Goal: Task Accomplishment & Management: Manage account settings

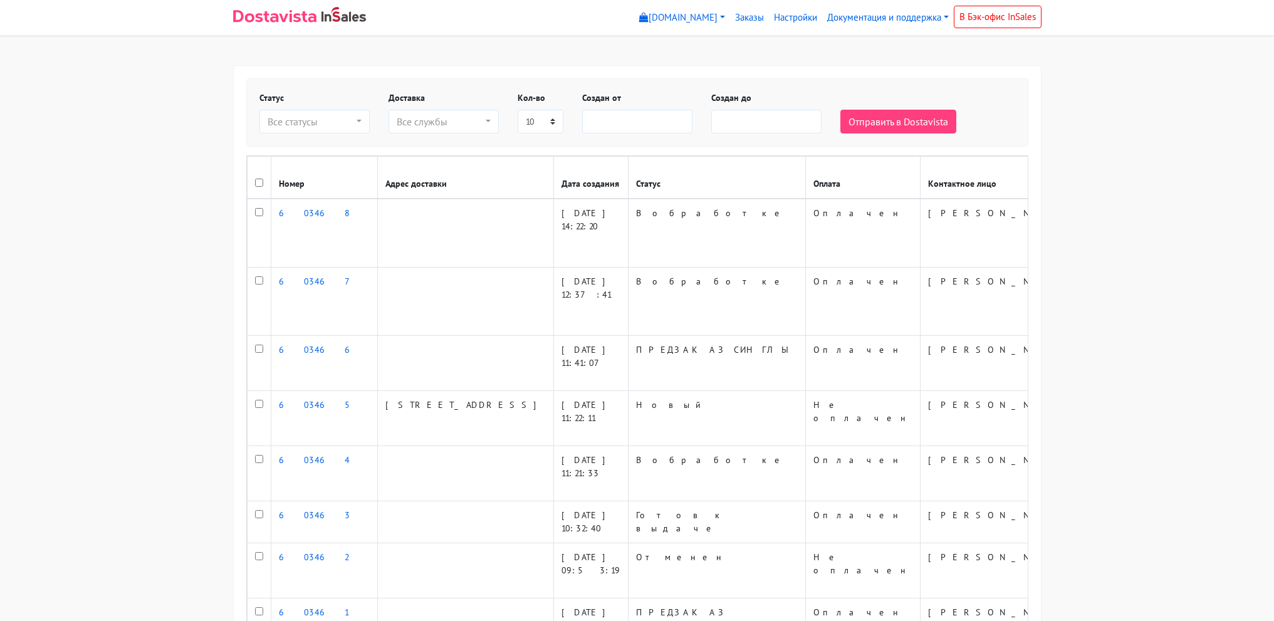
select select
click at [1106, 254] on body "myshop-tx960.myinsales.ru myshop-tx960.myinsales.ru Выйти Заказы Настройки" at bounding box center [637, 413] width 1274 height 826
click at [1143, 116] on body "myshop-tx960.myinsales.ru myshop-tx960.myinsales.ru Выйти Заказы Настройки" at bounding box center [637, 413] width 1274 height 826
click at [1096, 285] on body "myshop-tx960.myinsales.ru myshop-tx960.myinsales.ru Выйти Заказы Настройки" at bounding box center [637, 413] width 1274 height 826
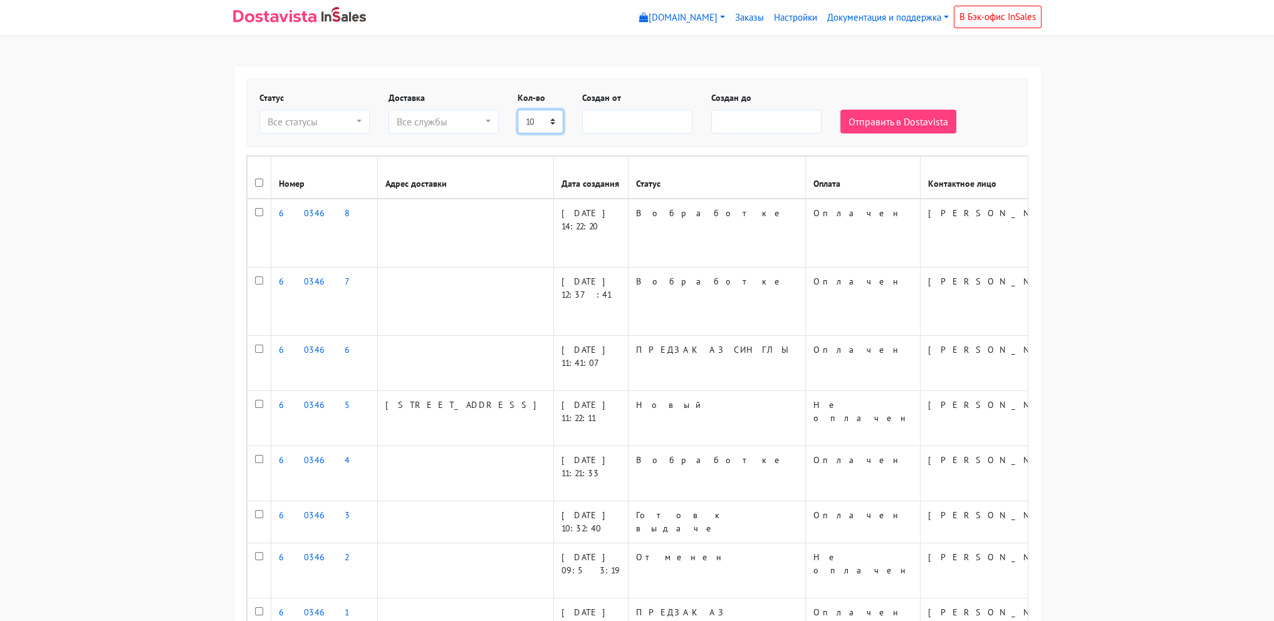
click at [543, 127] on select "5 10 20 50 75 100" at bounding box center [541, 122] width 46 height 24
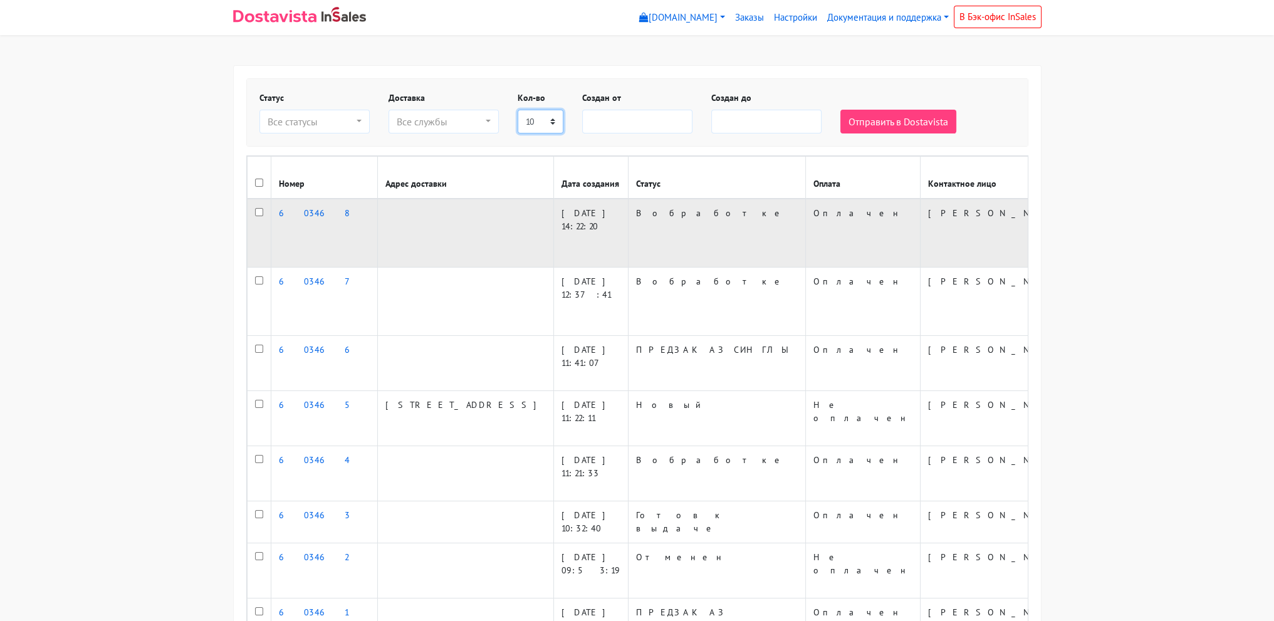
select select "100"
click at [518, 110] on select "5 10 20 50 75 100" at bounding box center [541, 122] width 46 height 24
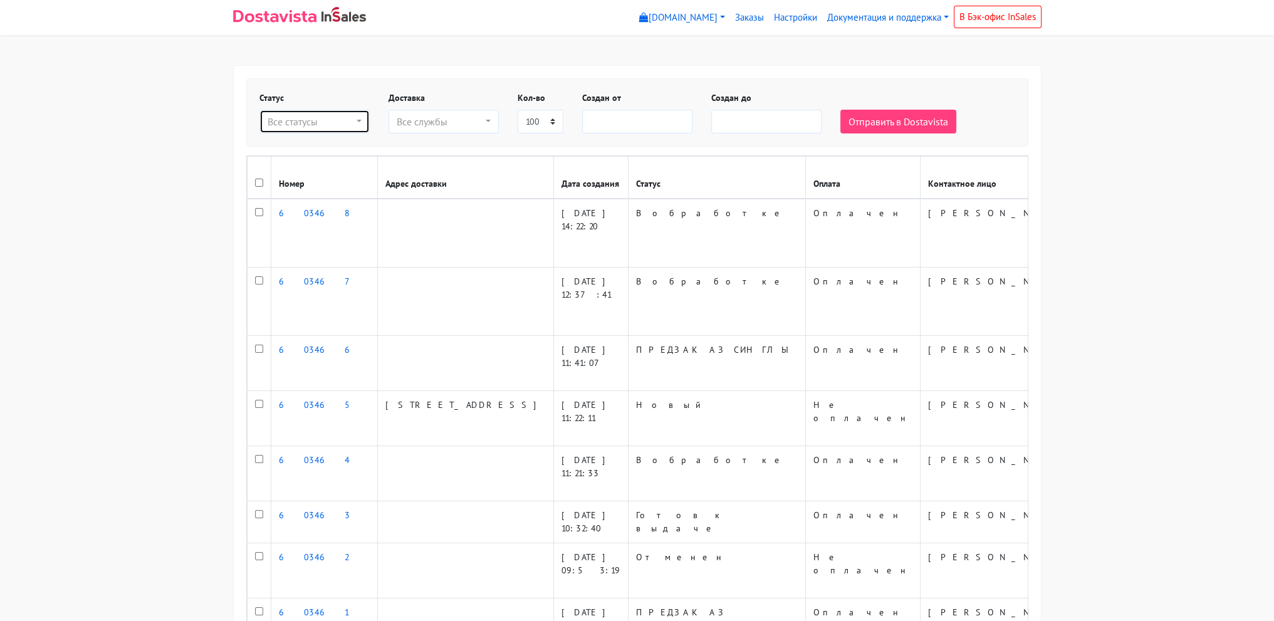
click at [322, 128] on div "Все статусы" at bounding box center [311, 121] width 87 height 15
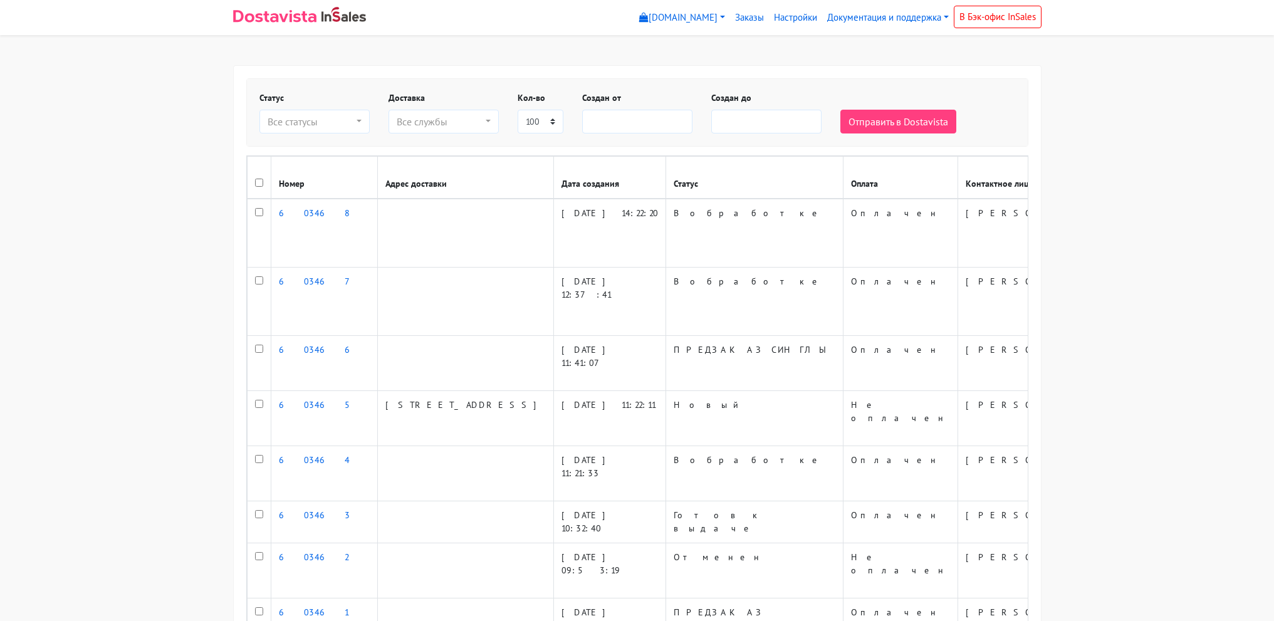
select select
click at [320, 125] on div "Все статусы" at bounding box center [311, 121] width 87 height 15
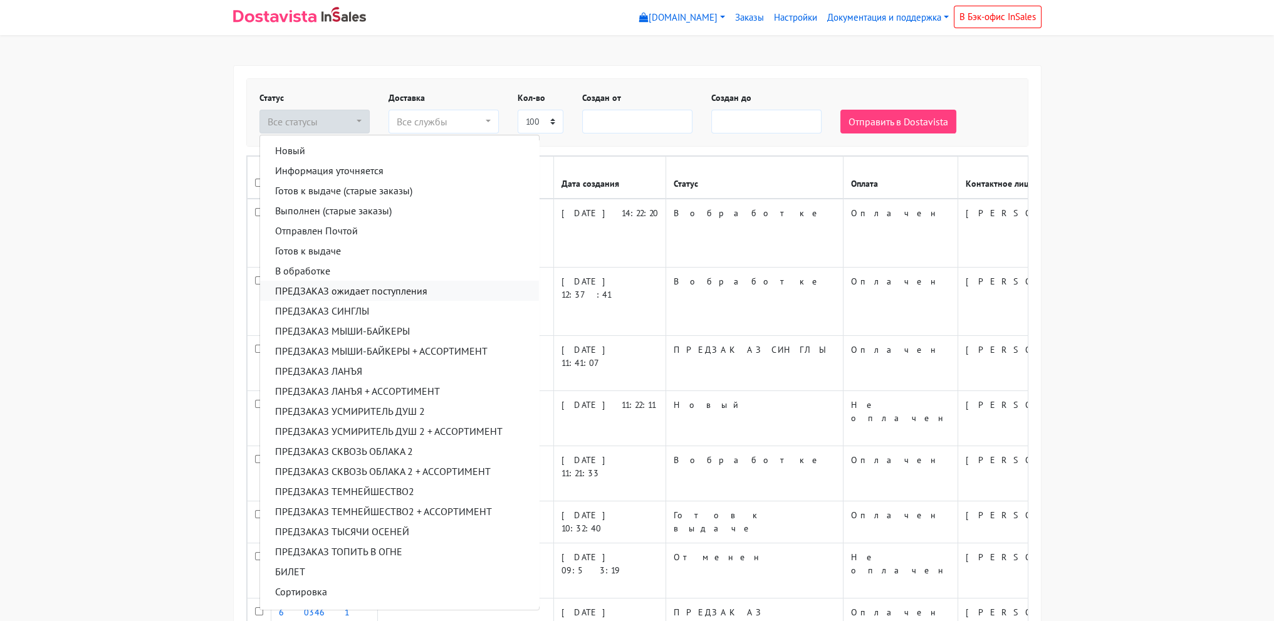
click at [355, 296] on span "ПРЕДЗАКАЗ ожидает поступления" at bounding box center [351, 290] width 152 height 15
select select "predzakaz-ozhidaet-postupleniya"
click at [308, 118] on div "ПРЕДЗАКАЗ ожидает поступления" at bounding box center [311, 121] width 87 height 15
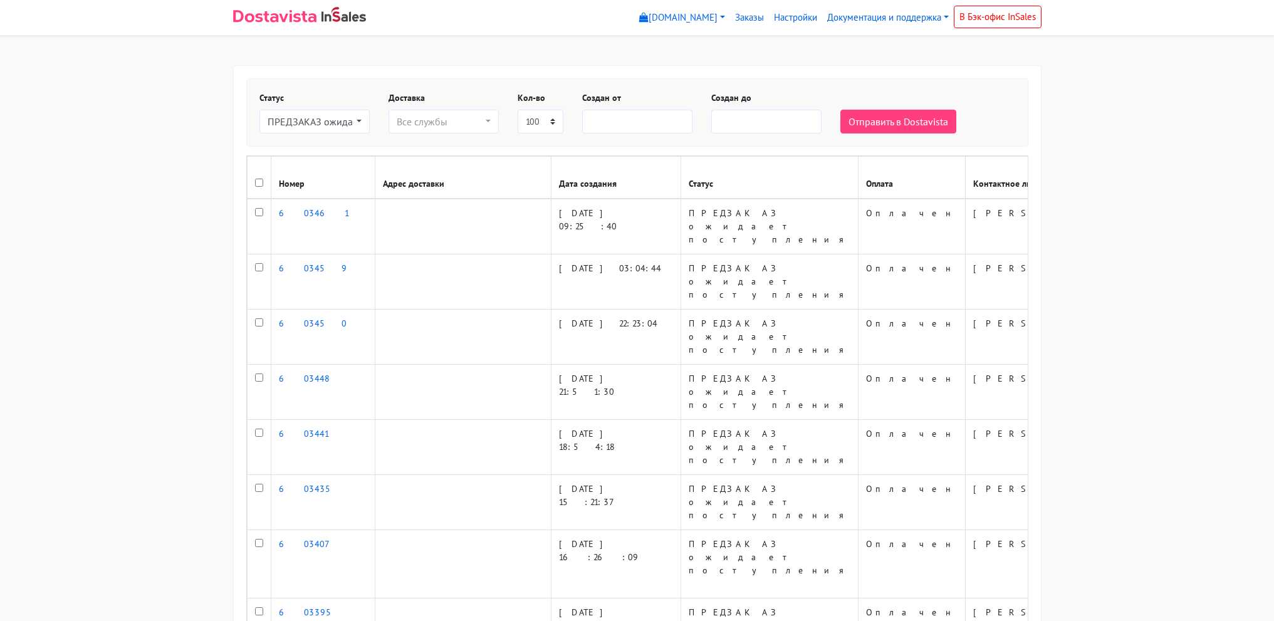
select select
